Goal: Navigation & Orientation: Find specific page/section

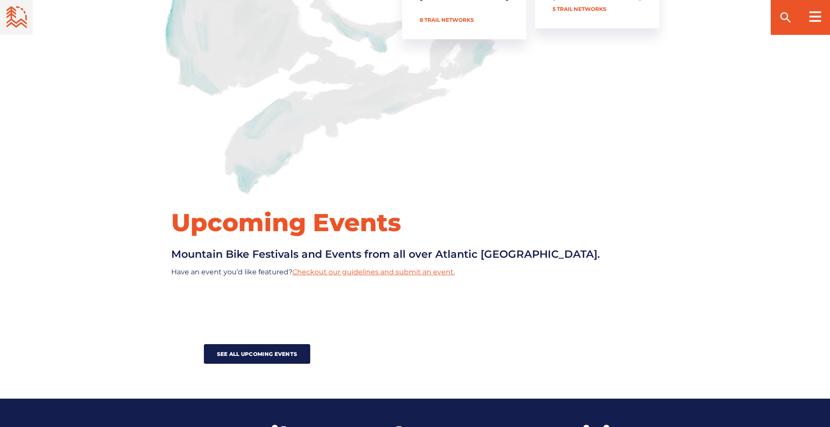
scroll to position [697, 0]
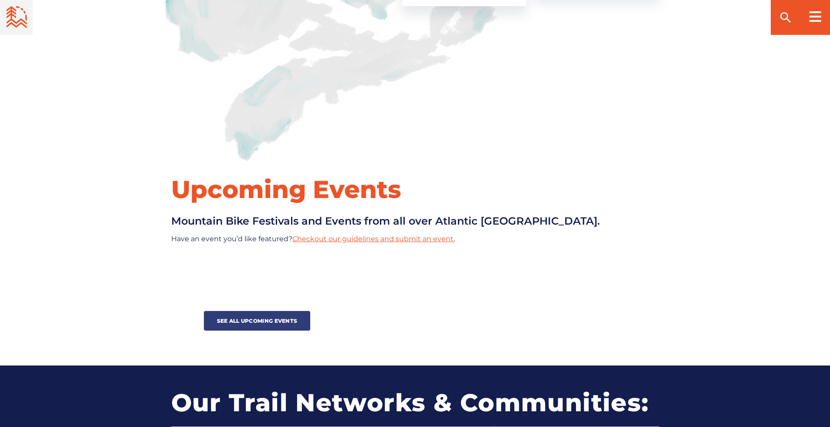
click at [294, 311] on link "See all upcoming events" at bounding box center [257, 321] width 107 height 20
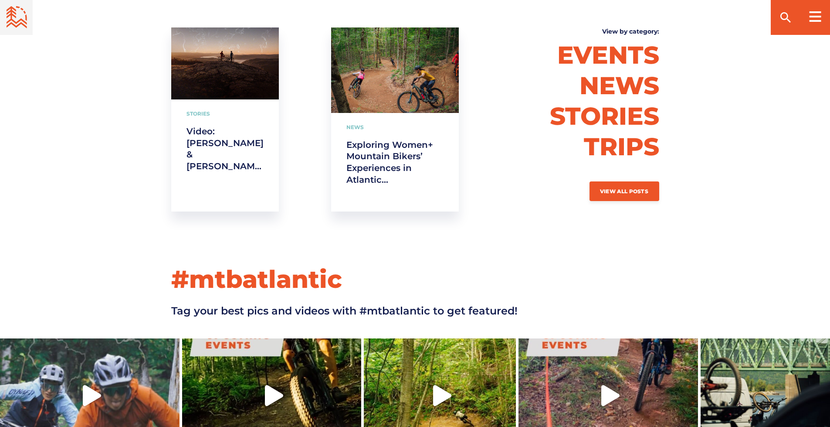
scroll to position [2335, 0]
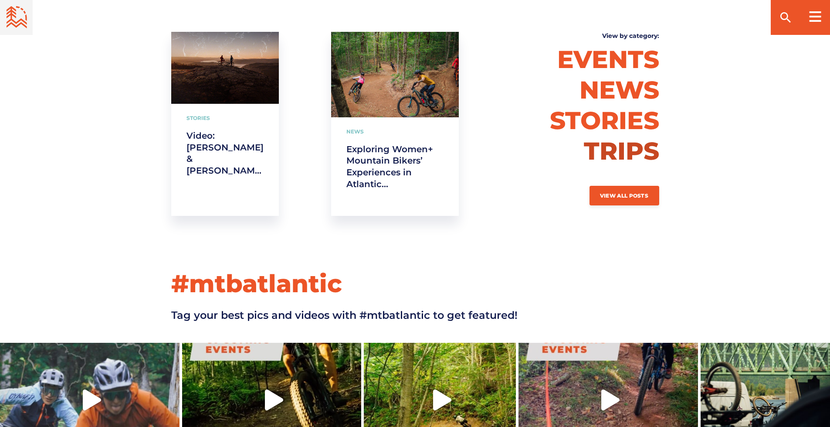
click at [625, 136] on link "Trips" at bounding box center [621, 151] width 75 height 30
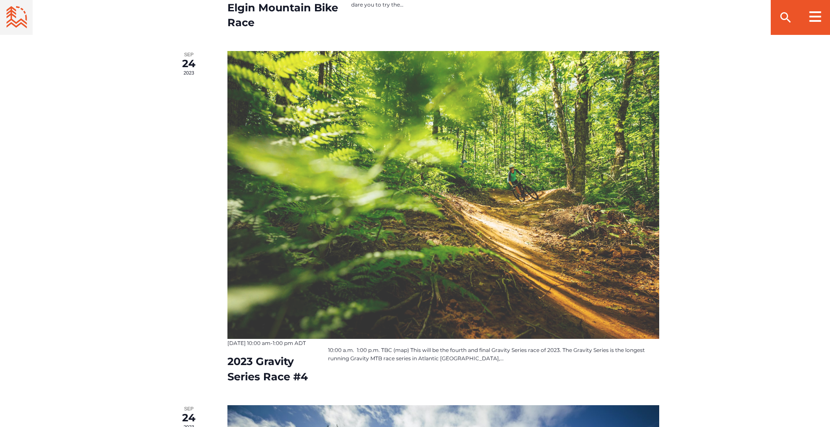
scroll to position [959, 0]
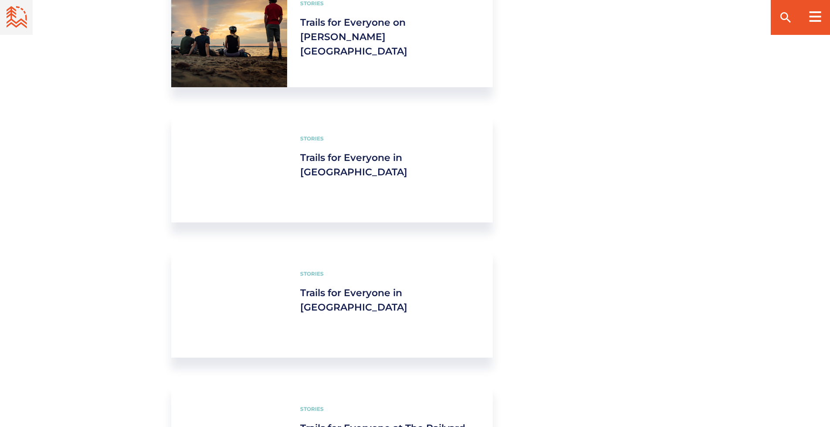
scroll to position [871, 0]
